Goal: Answer question/provide support

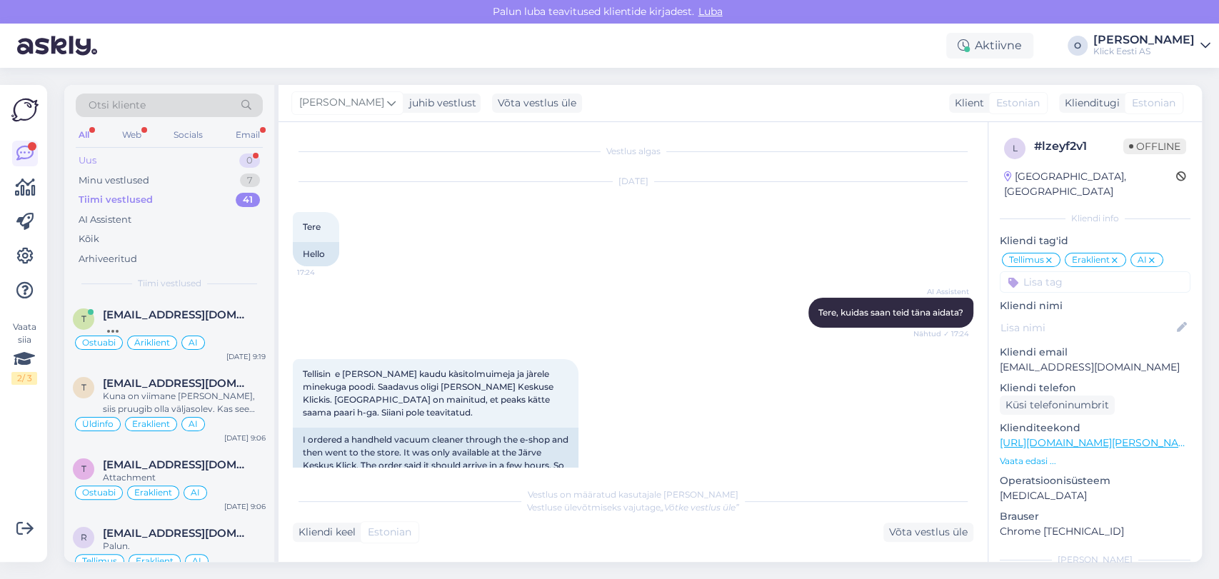
scroll to position [903, 0]
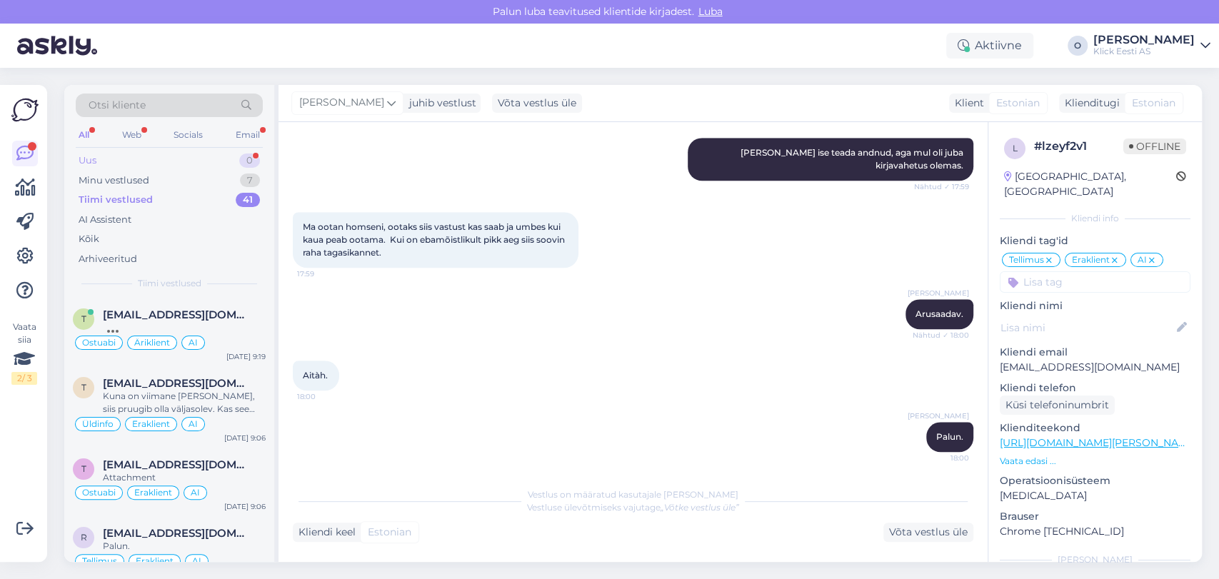
click at [228, 151] on div "Uus 0" at bounding box center [169, 161] width 187 height 20
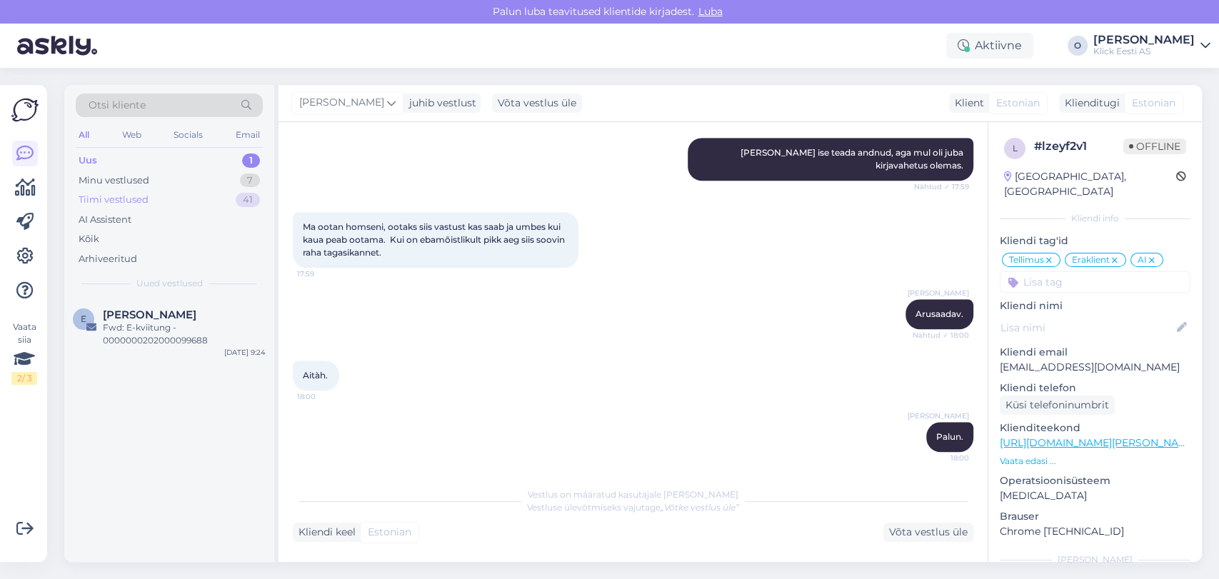
click at [184, 193] on div "Tiimi vestlused 41" at bounding box center [169, 200] width 187 height 20
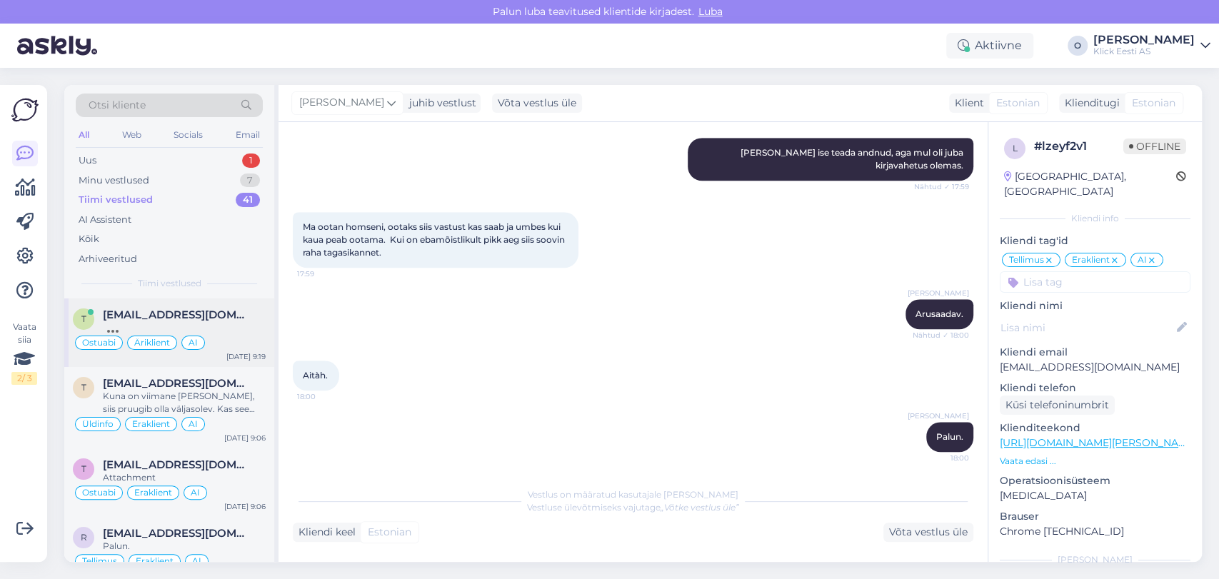
click at [144, 308] on span "[EMAIL_ADDRESS][DOMAIN_NAME]" at bounding box center [177, 314] width 149 height 13
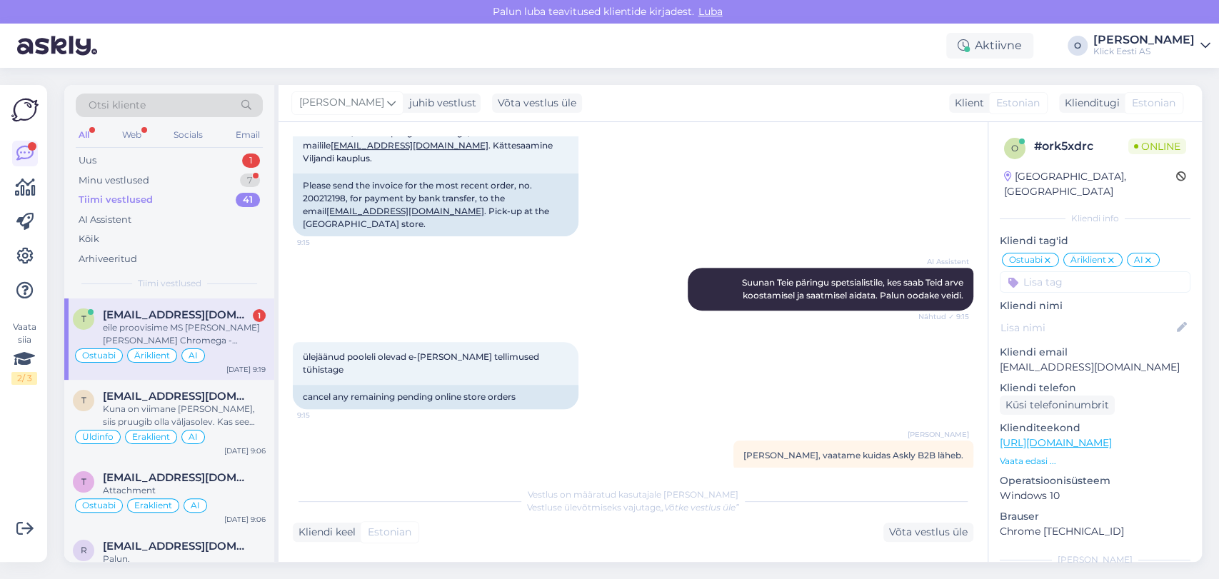
scroll to position [339, 0]
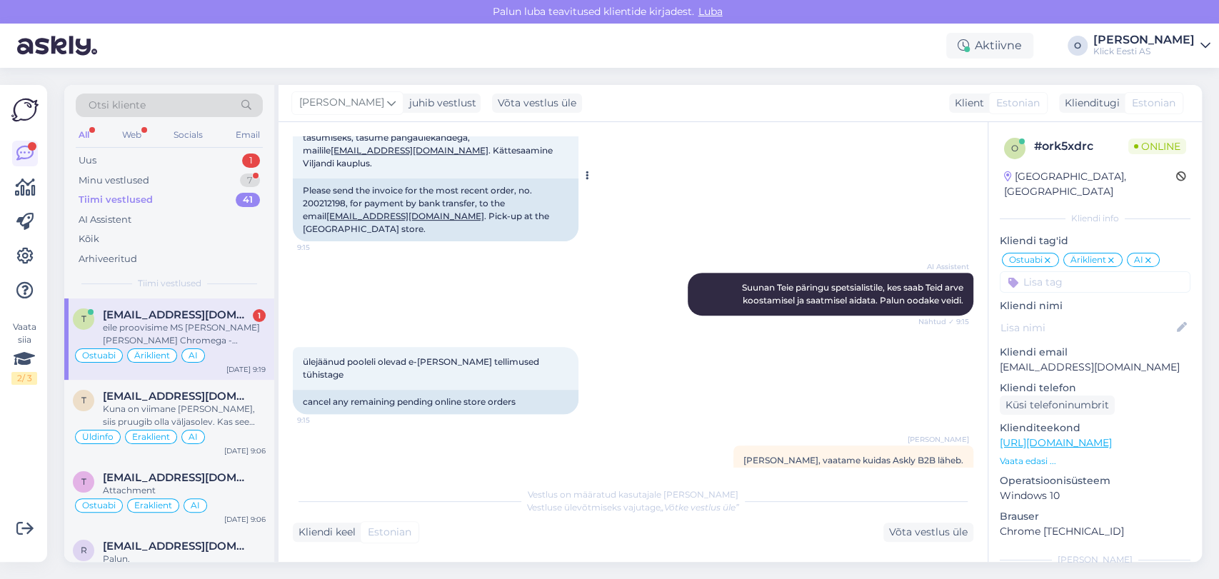
click at [497, 147] on span "Palun saata viimati tehtud tellimuse, nr 200212198 arve tasumiseks, tasume pang…" at bounding box center [429, 143] width 252 height 49
copy span "200212198"
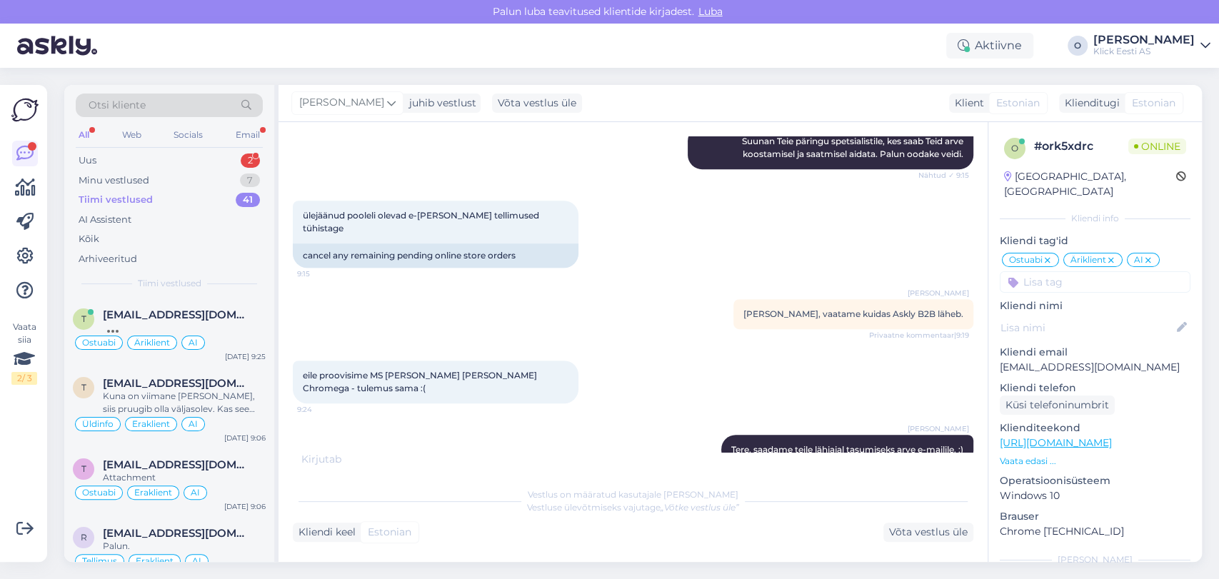
scroll to position [548, 0]
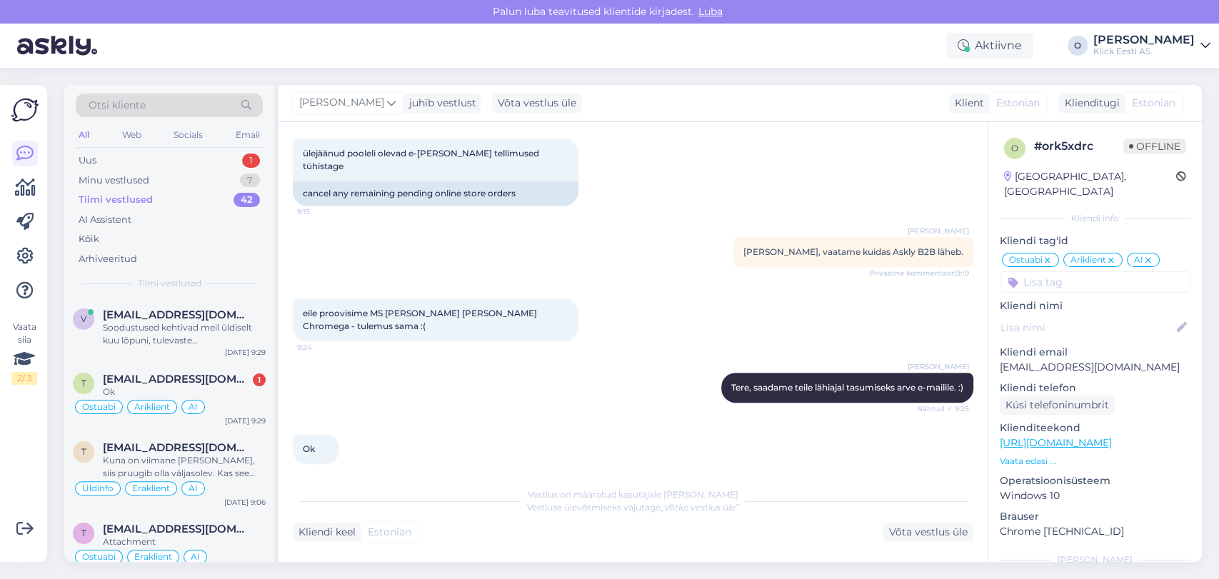
click at [611, 529] on div "Kliendi keel Estonian Võta vestlus üle" at bounding box center [633, 532] width 680 height 19
click at [126, 375] on span "[EMAIL_ADDRESS][DOMAIN_NAME]" at bounding box center [177, 379] width 149 height 13
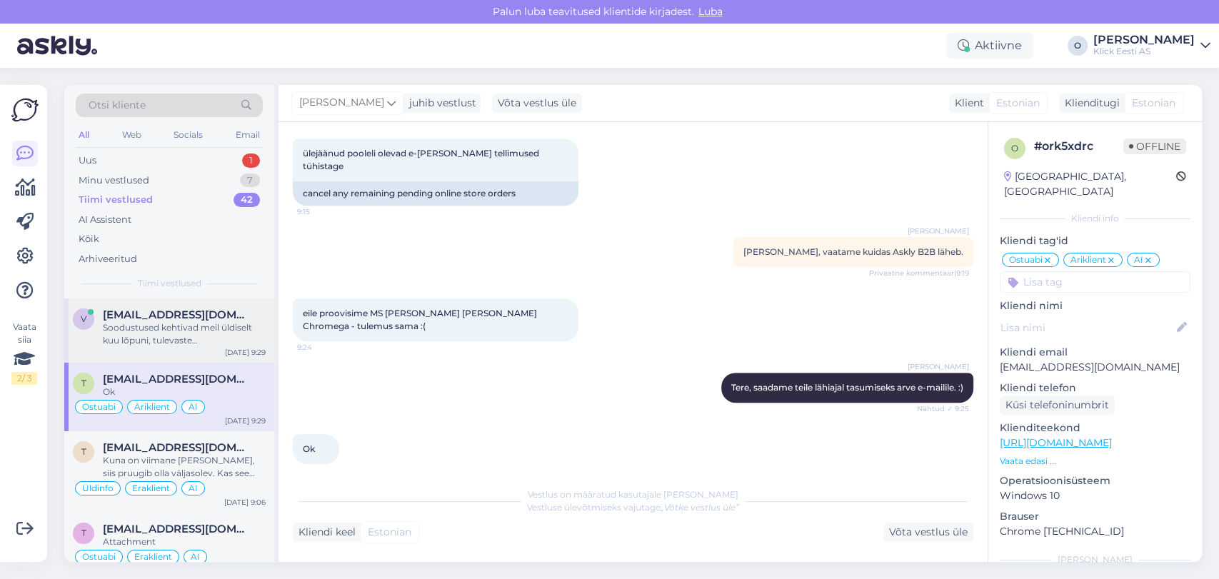
click at [125, 310] on span "[EMAIL_ADDRESS][DOMAIN_NAME]" at bounding box center [177, 314] width 149 height 13
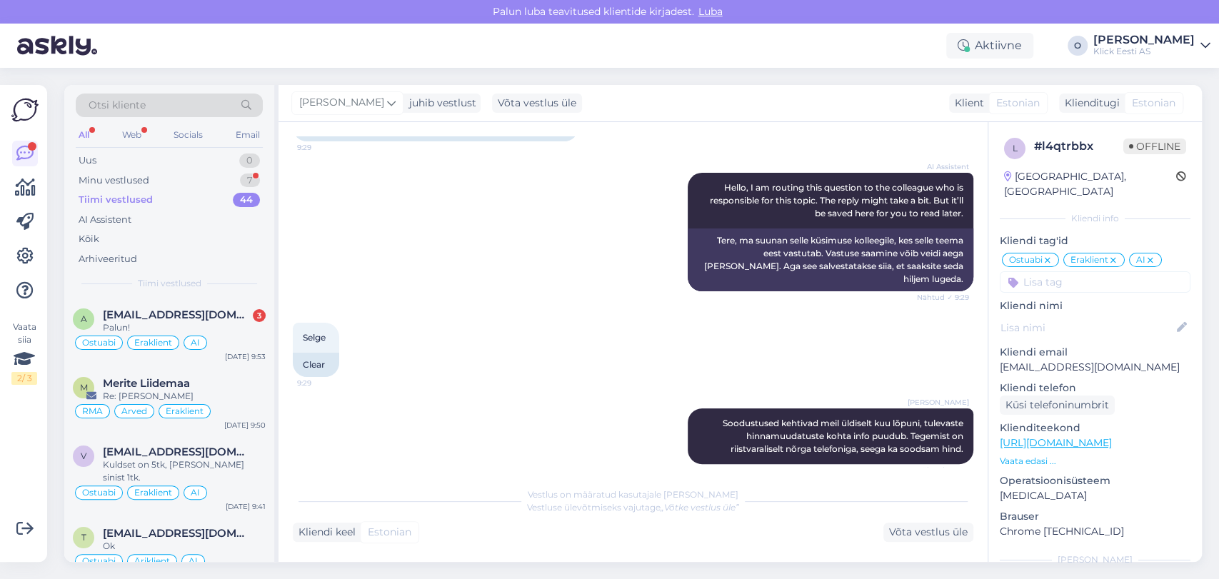
scroll to position [409, 0]
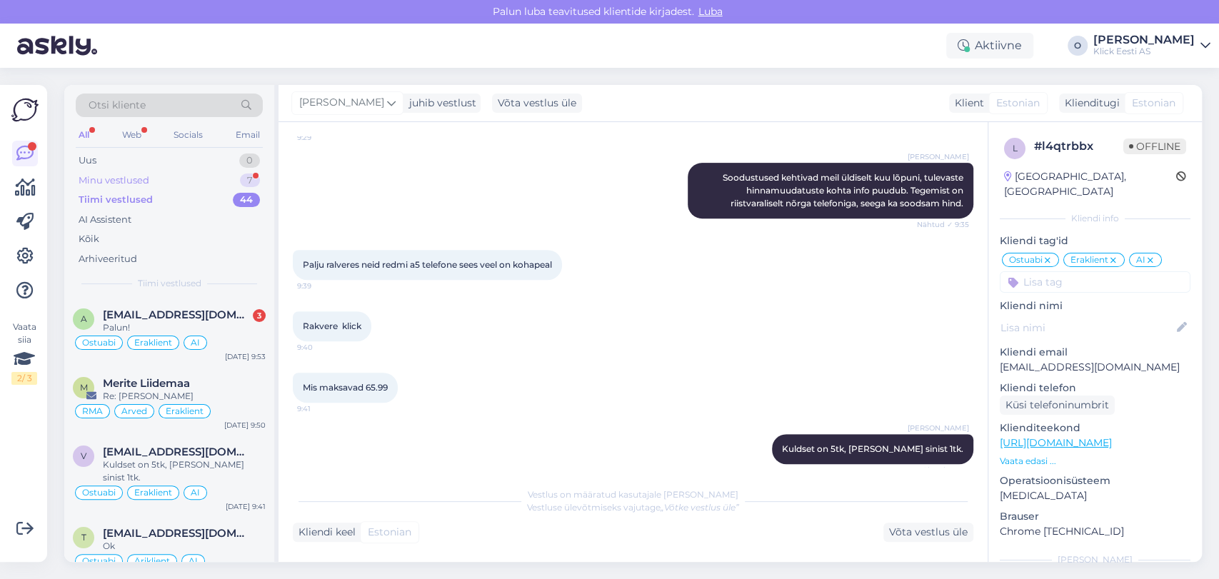
click at [207, 186] on div "Minu vestlused 7" at bounding box center [169, 181] width 187 height 20
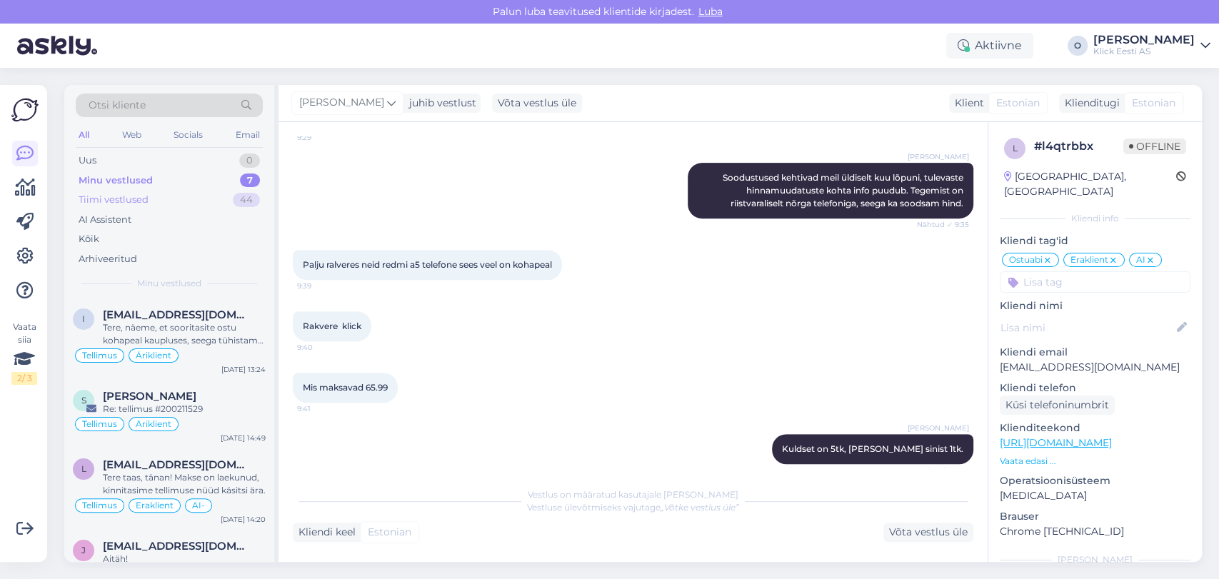
click at [159, 195] on div "Tiimi vestlused 44" at bounding box center [169, 200] width 187 height 20
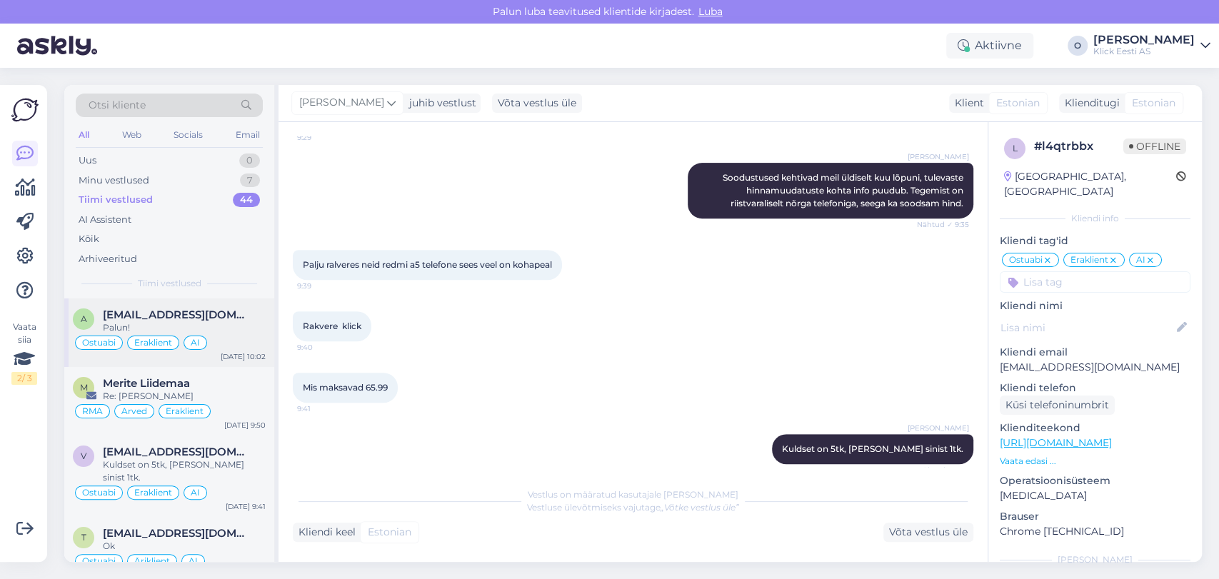
click at [131, 315] on span "[EMAIL_ADDRESS][DOMAIN_NAME]" at bounding box center [177, 314] width 149 height 13
